Goal: Transaction & Acquisition: Purchase product/service

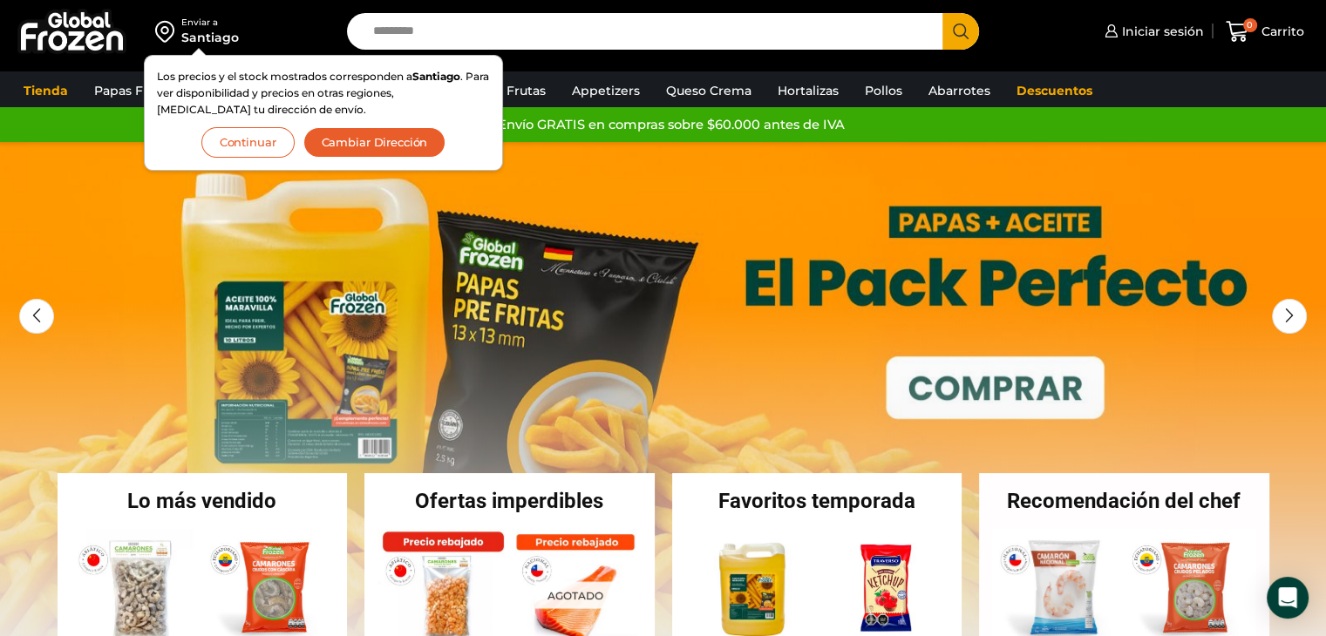
click at [242, 154] on button "Continuar" at bounding box center [247, 142] width 93 height 31
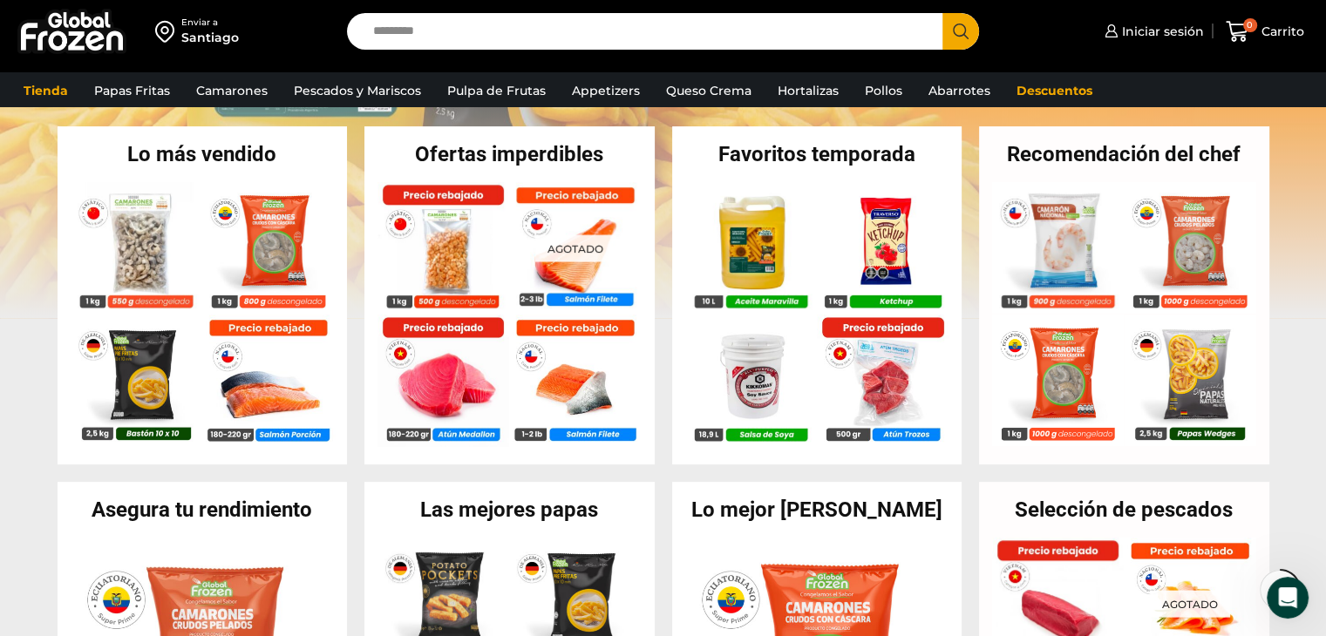
scroll to position [350, 0]
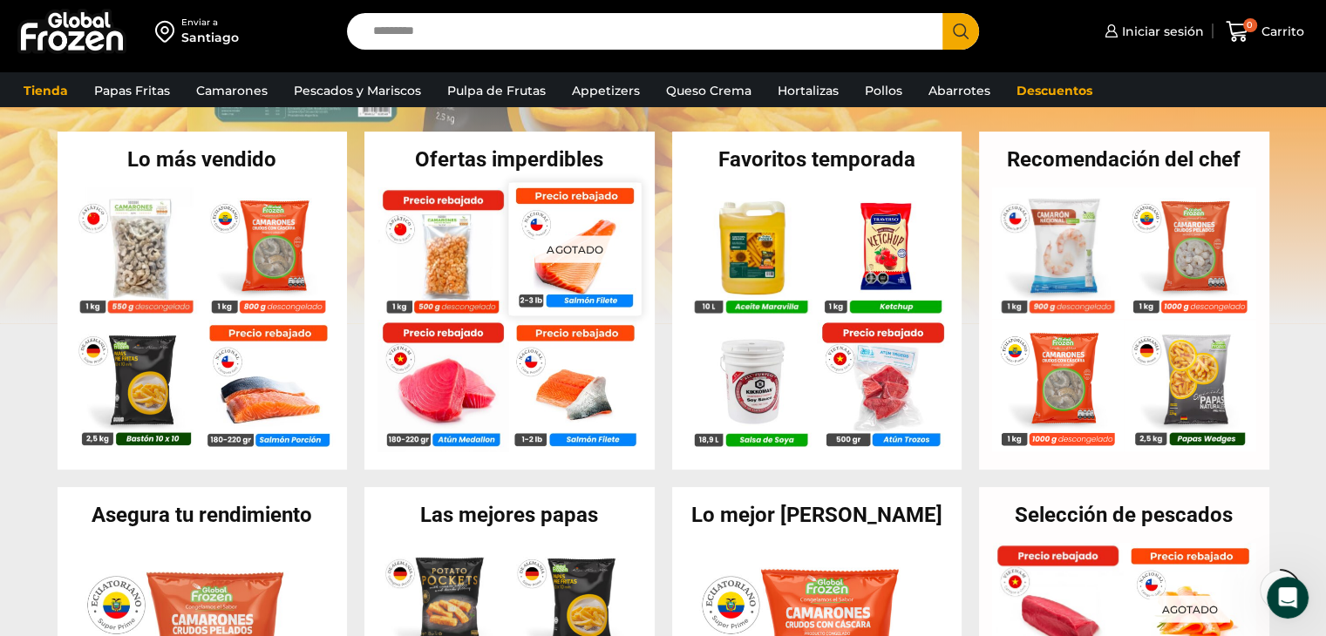
click at [536, 268] on img at bounding box center [575, 248] width 132 height 132
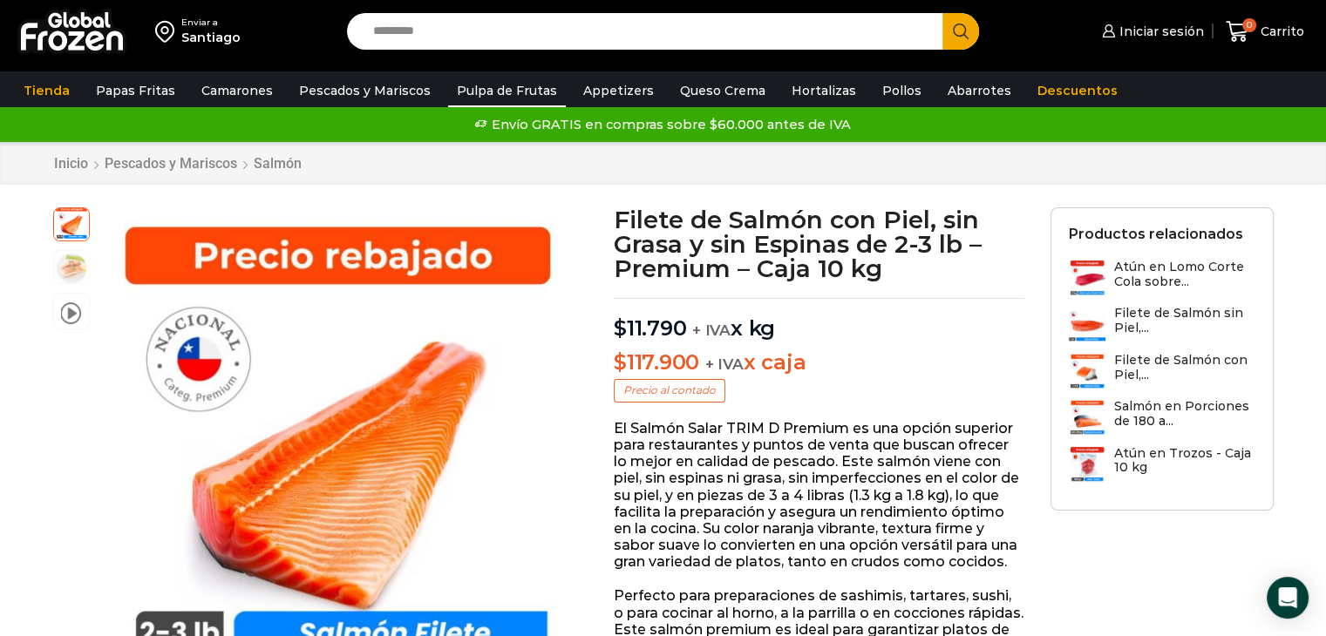
click at [523, 92] on link "Pulpa de Frutas" at bounding box center [507, 90] width 118 height 33
